Goal: Check status: Check status

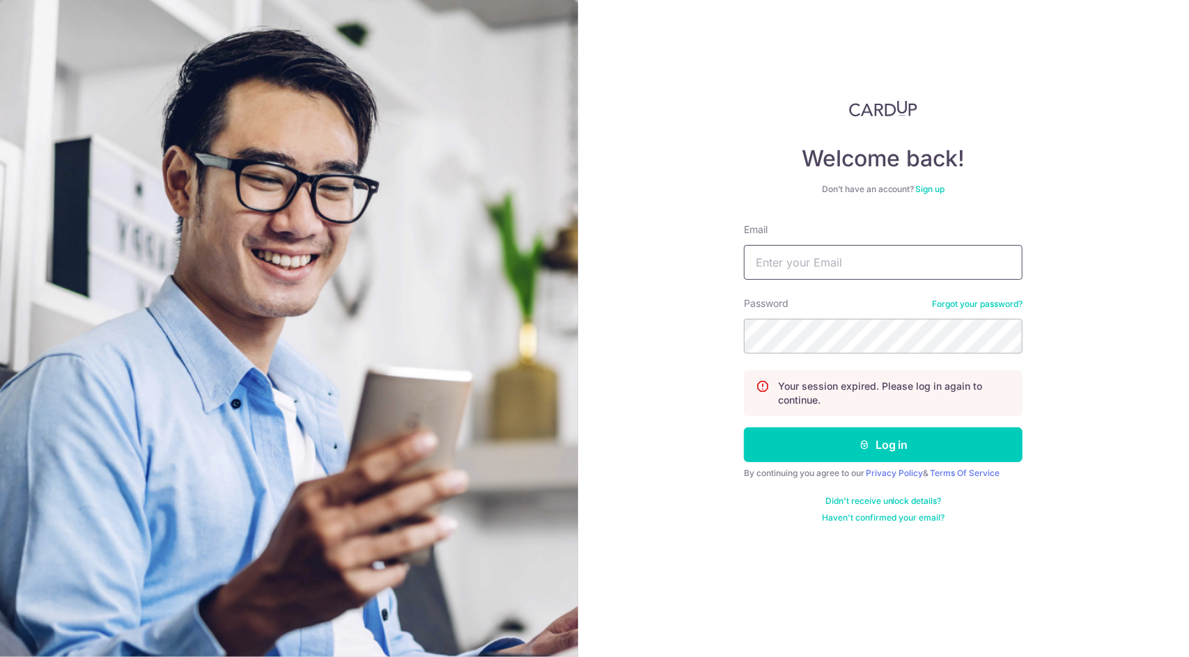
click at [797, 270] on input "Email" at bounding box center [883, 262] width 279 height 35
click at [312, 185] on section "Welcome back! Don’t have an account? Sign up Email yukichin90@gmail.com Passwor…" at bounding box center [594, 328] width 1189 height 657
type input "vis"
click at [960, 445] on button "Log in" at bounding box center [883, 445] width 279 height 35
drag, startPoint x: 871, startPoint y: 272, endPoint x: 870, endPoint y: 264, distance: 7.8
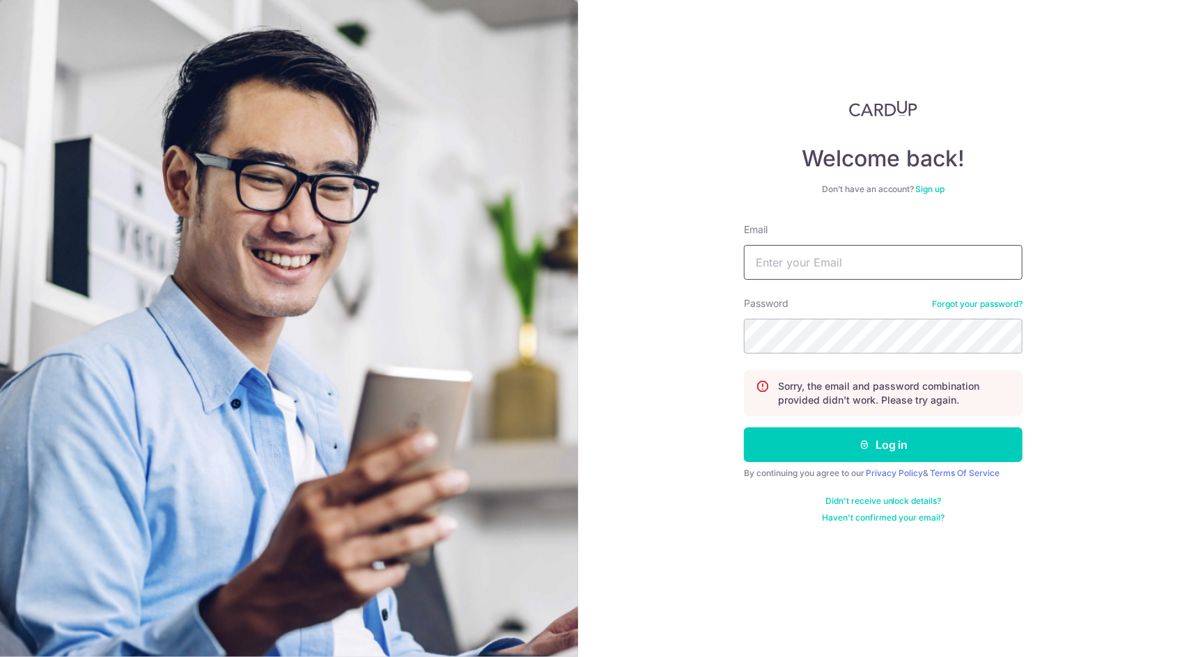
click at [871, 272] on input "Email" at bounding box center [883, 262] width 279 height 35
type input "[EMAIL_ADDRESS][DOMAIN_NAME]"
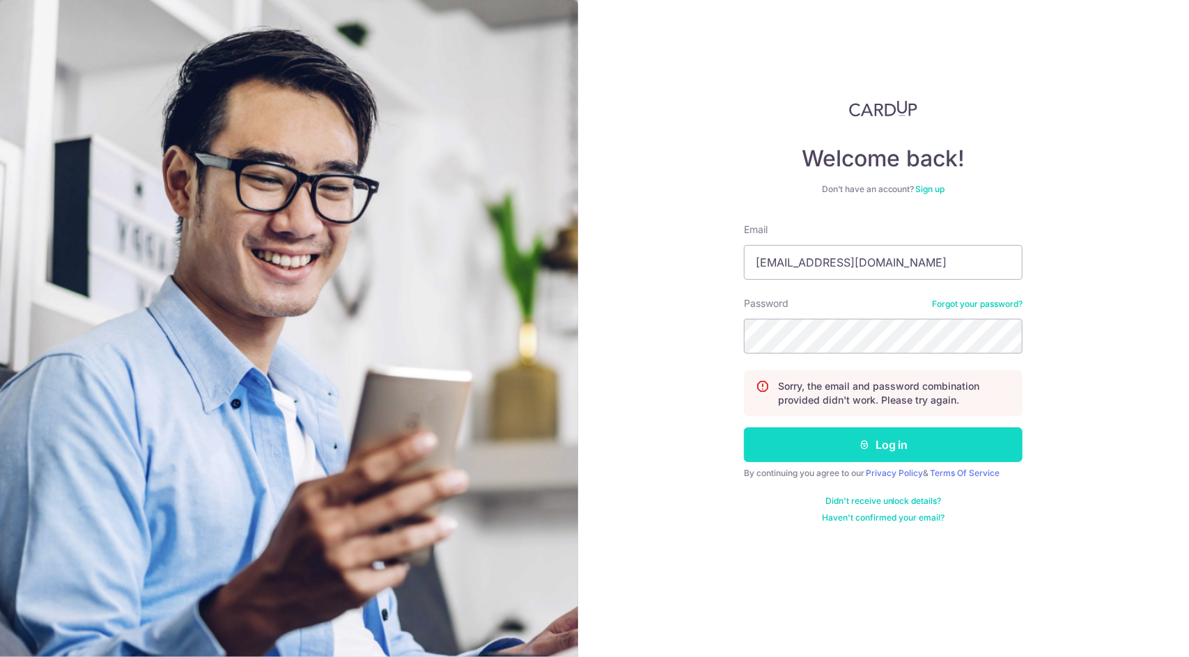
click at [908, 445] on button "Log in" at bounding box center [883, 445] width 279 height 35
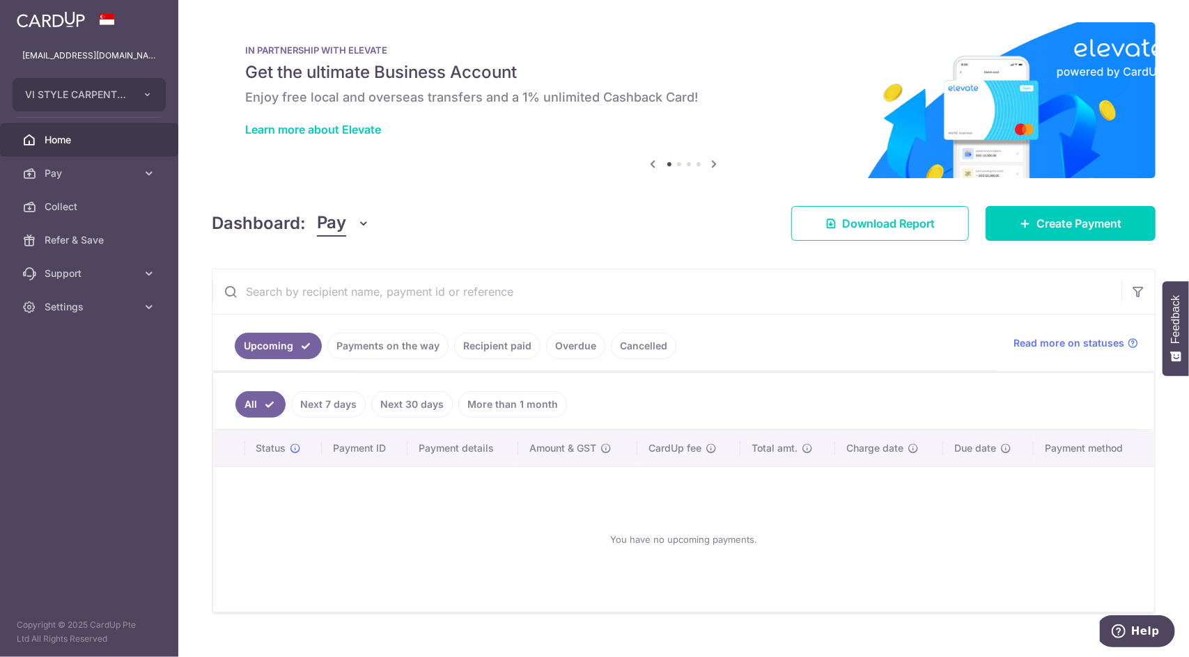
click at [504, 346] on link "Recipient paid" at bounding box center [497, 346] width 86 height 26
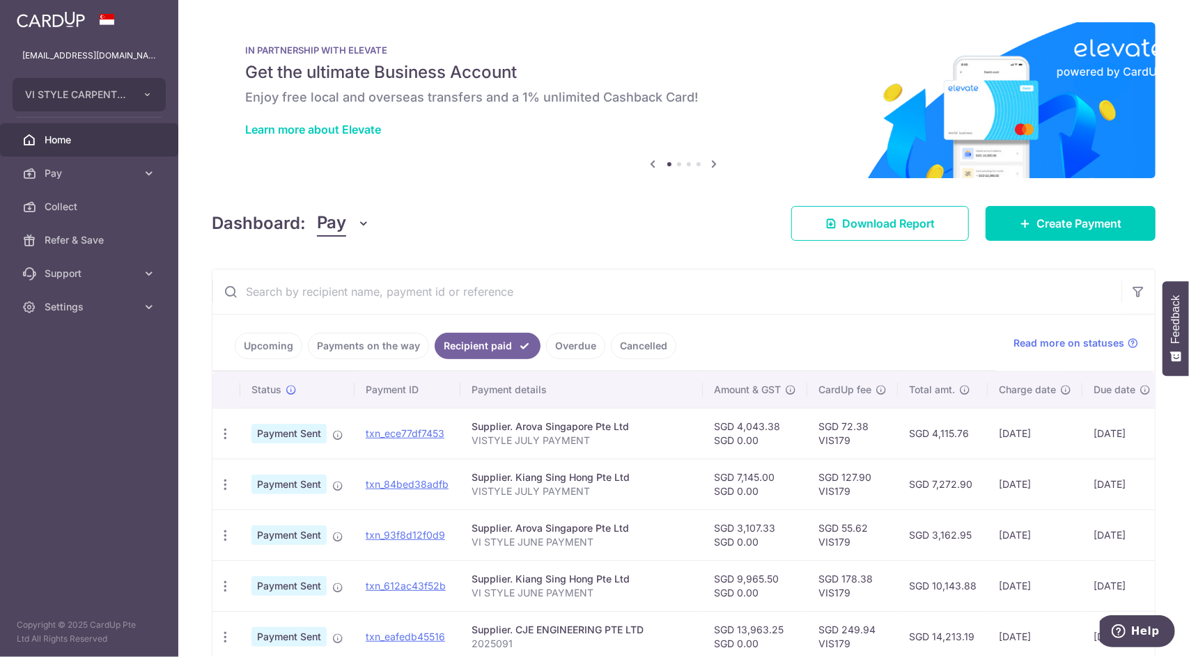
click at [360, 354] on link "Payments on the way" at bounding box center [368, 346] width 121 height 26
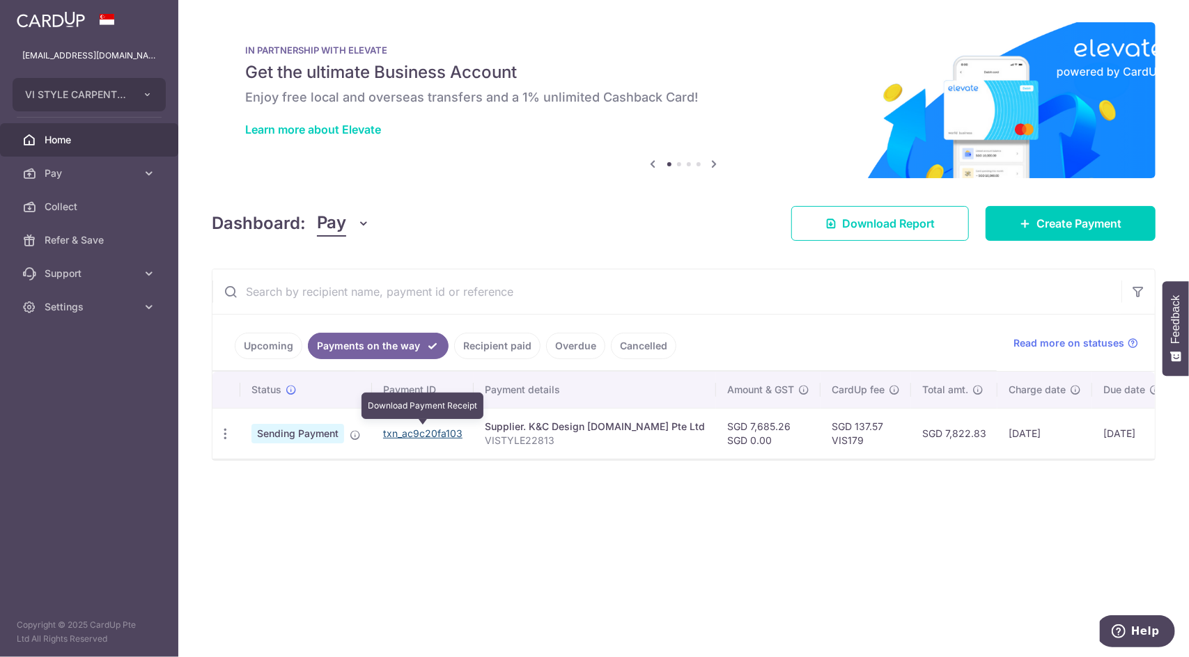
drag, startPoint x: 414, startPoint y: 437, endPoint x: 648, endPoint y: 58, distance: 445.2
click at [414, 437] on link "txn_ac9c20fa103" at bounding box center [422, 434] width 79 height 12
